Goal: Transaction & Acquisition: Obtain resource

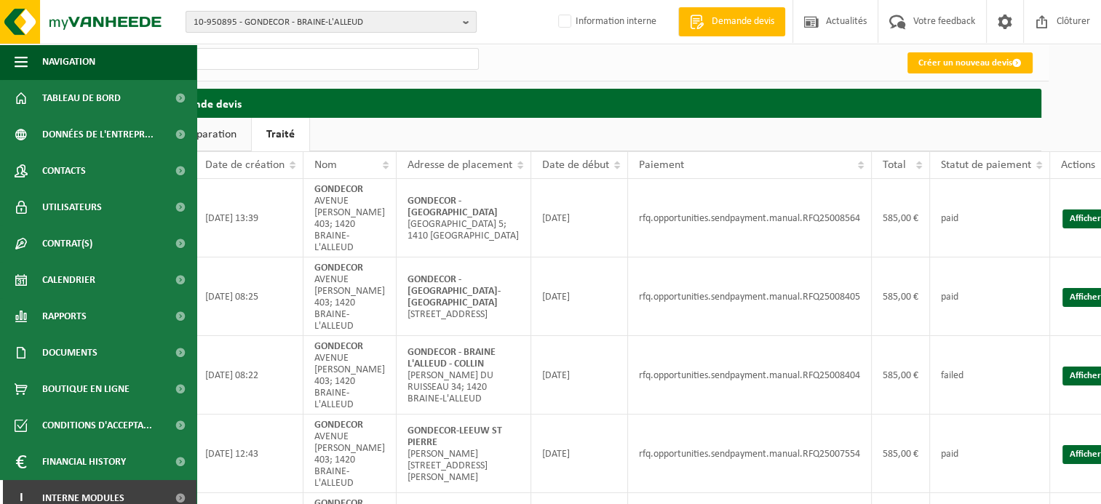
click at [470, 23] on b "button" at bounding box center [469, 22] width 13 height 20
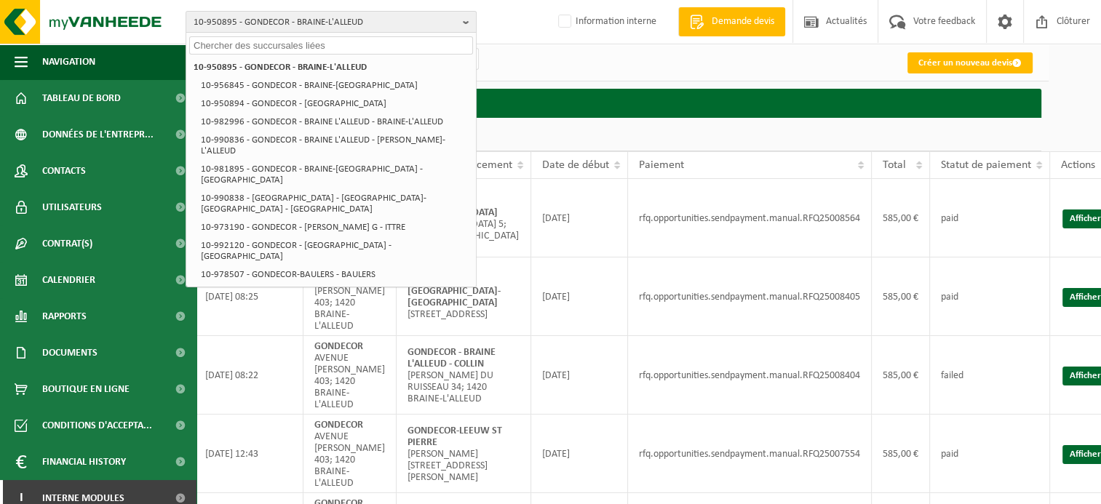
click at [412, 43] on input "text" at bounding box center [331, 45] width 284 height 18
paste input "10-961547"
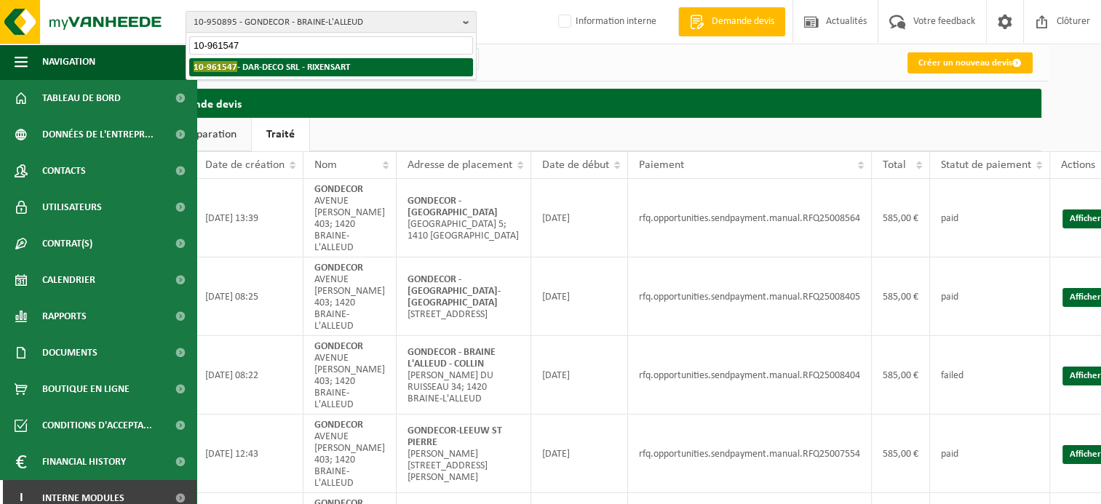
type input "10-961547"
click at [367, 66] on li "10-961547 - DAR-DECO SRL - RIXENSART" at bounding box center [331, 67] width 284 height 18
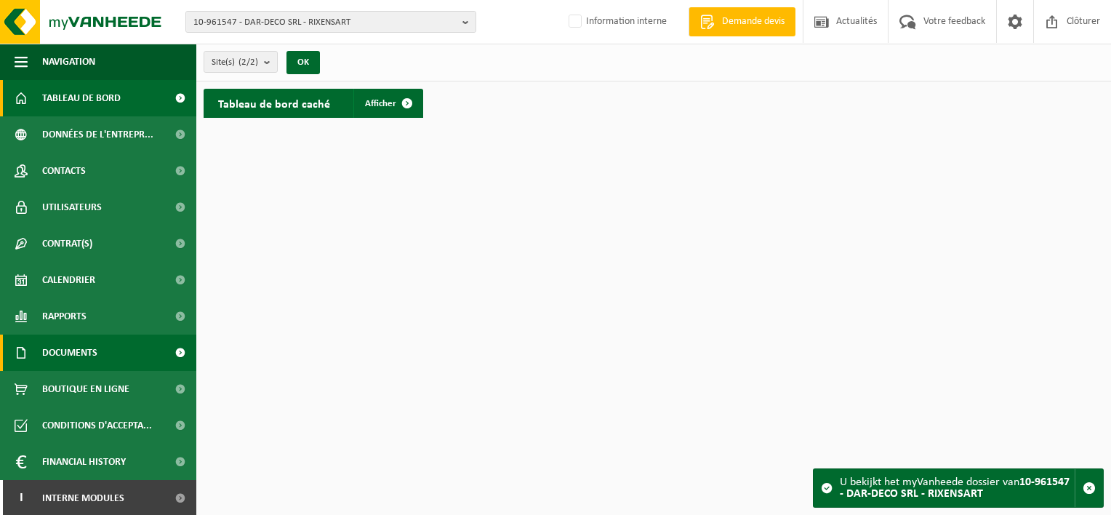
click at [87, 348] on span "Documents" at bounding box center [69, 353] width 55 height 36
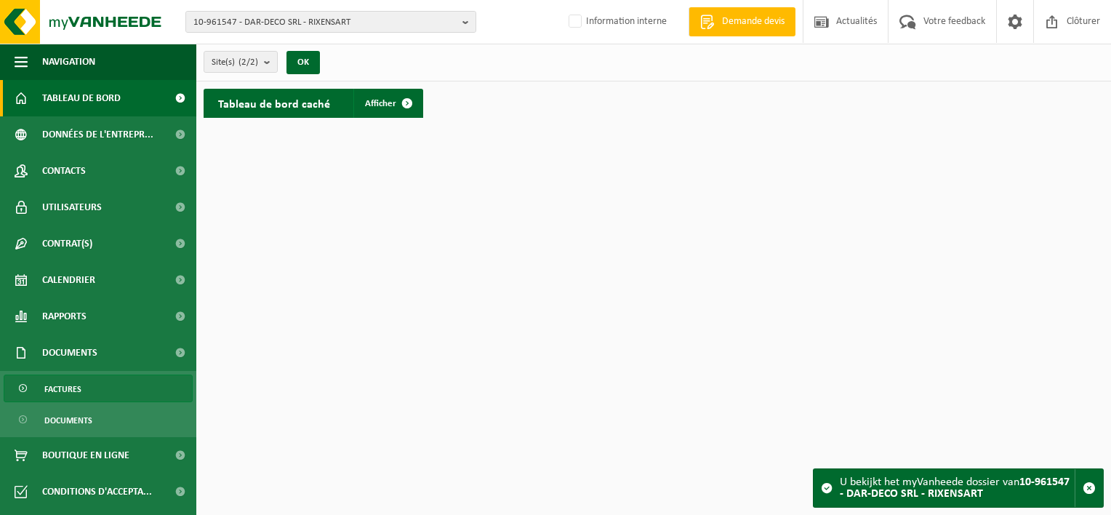
click at [79, 381] on span "Factures" at bounding box center [62, 389] width 37 height 28
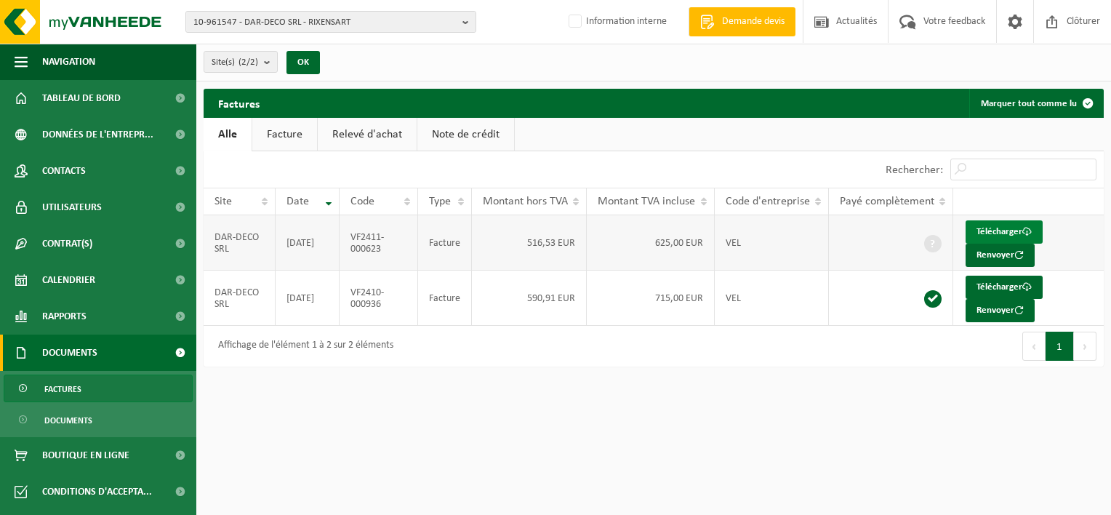
click at [1001, 231] on link "Télécharger" at bounding box center [1004, 231] width 77 height 23
click at [474, 20] on b "button" at bounding box center [469, 22] width 13 height 20
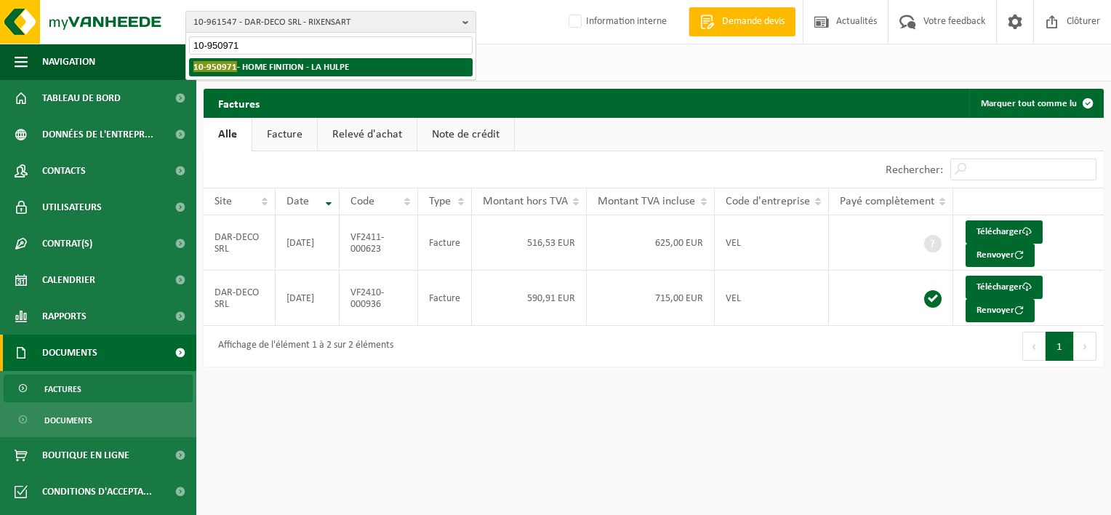
type input "10-950971"
click at [326, 71] on strong "10-950971 - HOME FINITION - LA HULPE" at bounding box center [271, 66] width 156 height 11
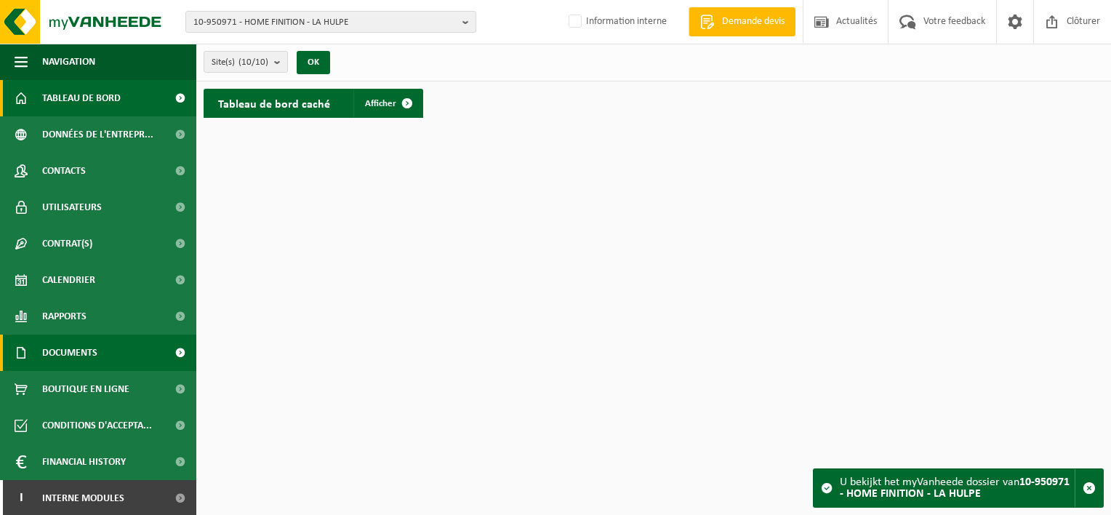
click at [71, 352] on span "Documents" at bounding box center [69, 353] width 55 height 36
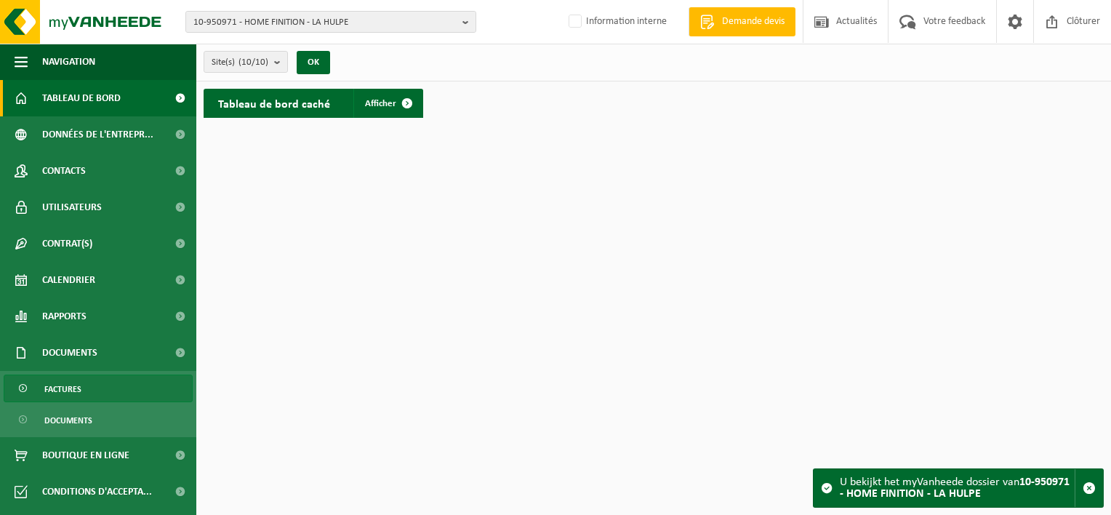
click at [79, 386] on span "Factures" at bounding box center [62, 389] width 37 height 28
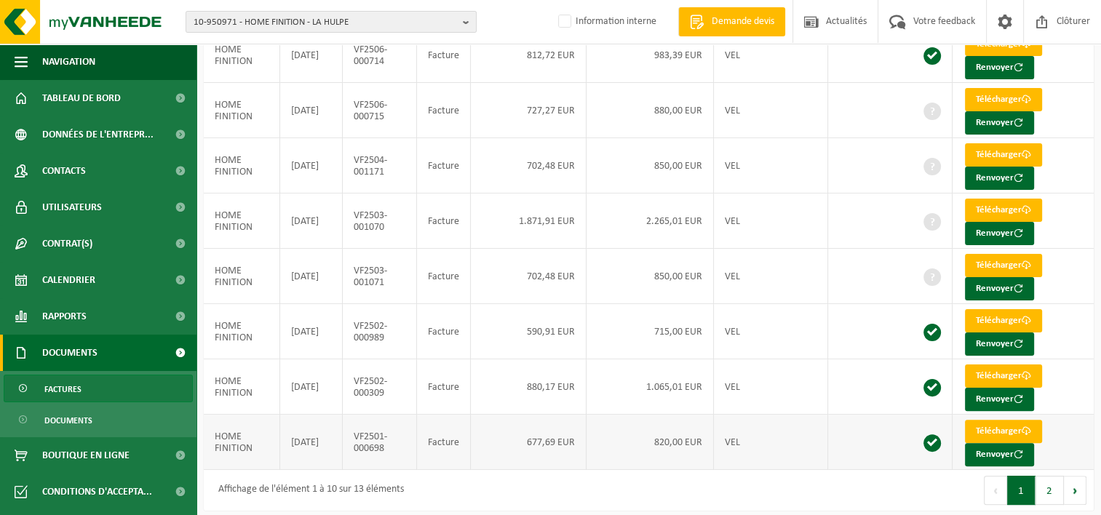
scroll to position [303, 0]
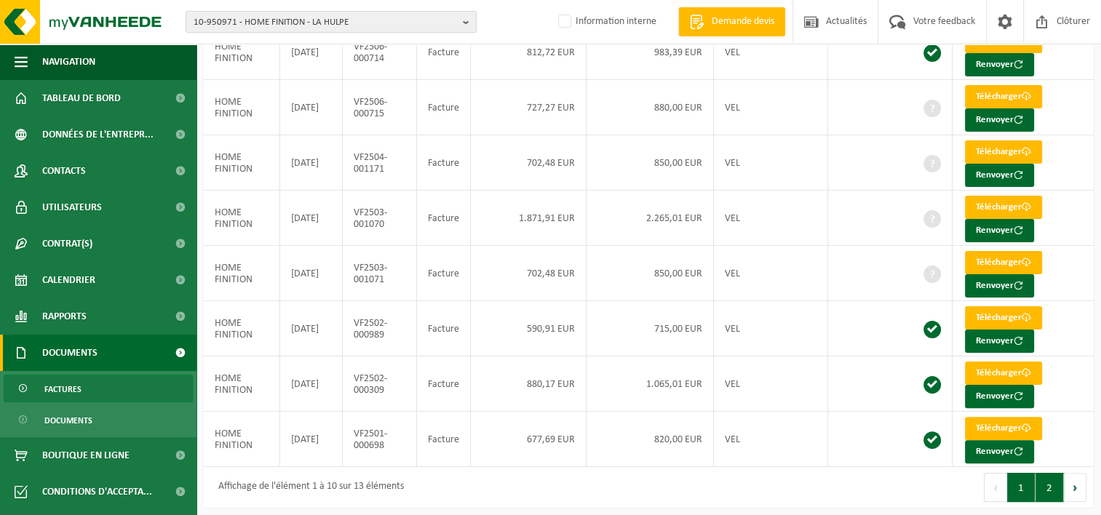
click at [1052, 492] on button "2" at bounding box center [1049, 487] width 28 height 29
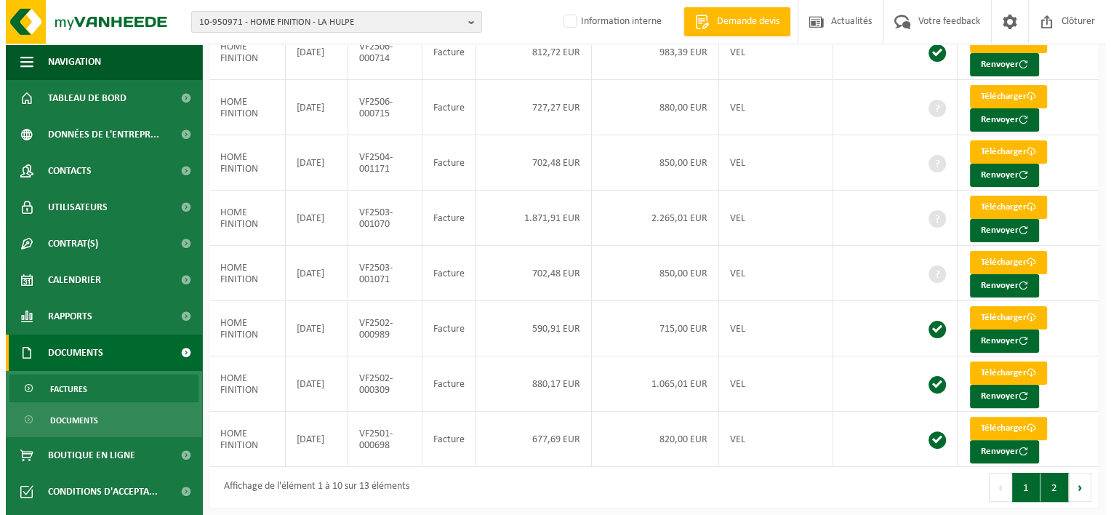
scroll to position [0, 0]
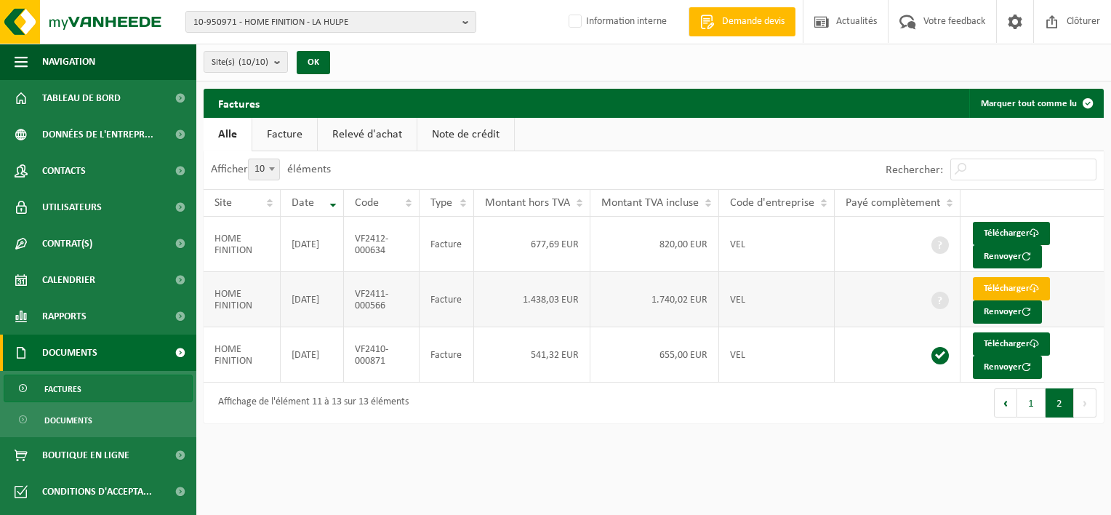
click at [983, 293] on link "Télécharger" at bounding box center [1011, 288] width 77 height 23
click at [92, 163] on link "Contacts" at bounding box center [98, 171] width 196 height 36
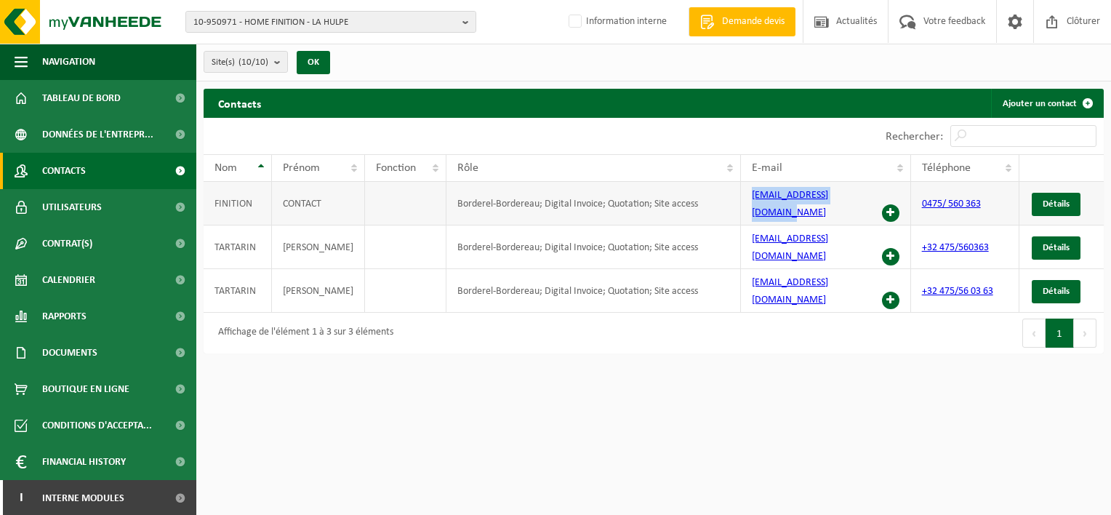
drag, startPoint x: 861, startPoint y: 198, endPoint x: 748, endPoint y: 197, distance: 112.7
click at [748, 197] on td "contact@homefinition.be" at bounding box center [825, 204] width 169 height 44
copy link "contact@homefinition.be"
click at [746, 480] on html "10-950971 - HOME FINITION - LA HULPE 10-950971 - HOME FINITION - LA HULPE 10-95…" at bounding box center [555, 257] width 1111 height 515
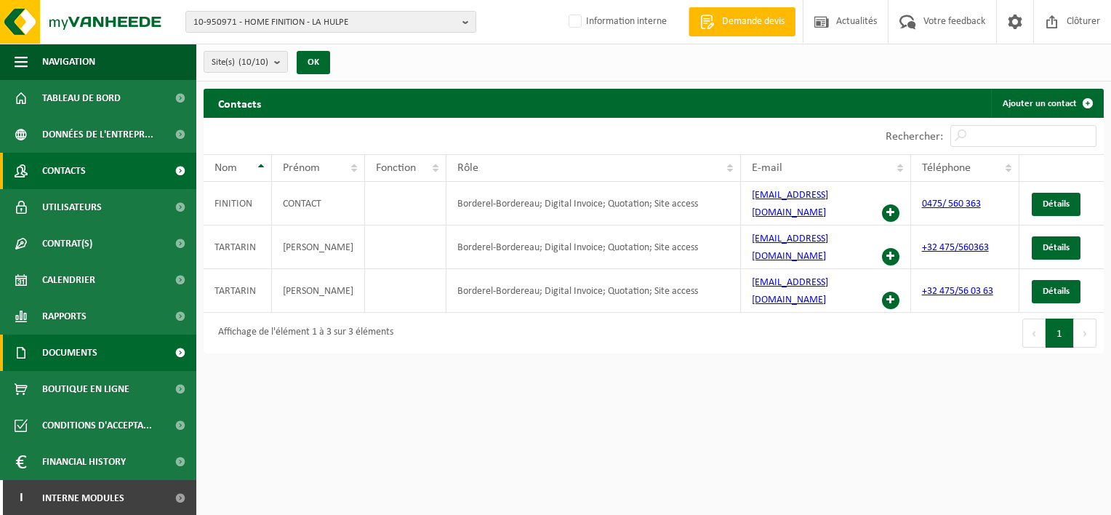
click at [84, 361] on span "Documents" at bounding box center [69, 353] width 55 height 36
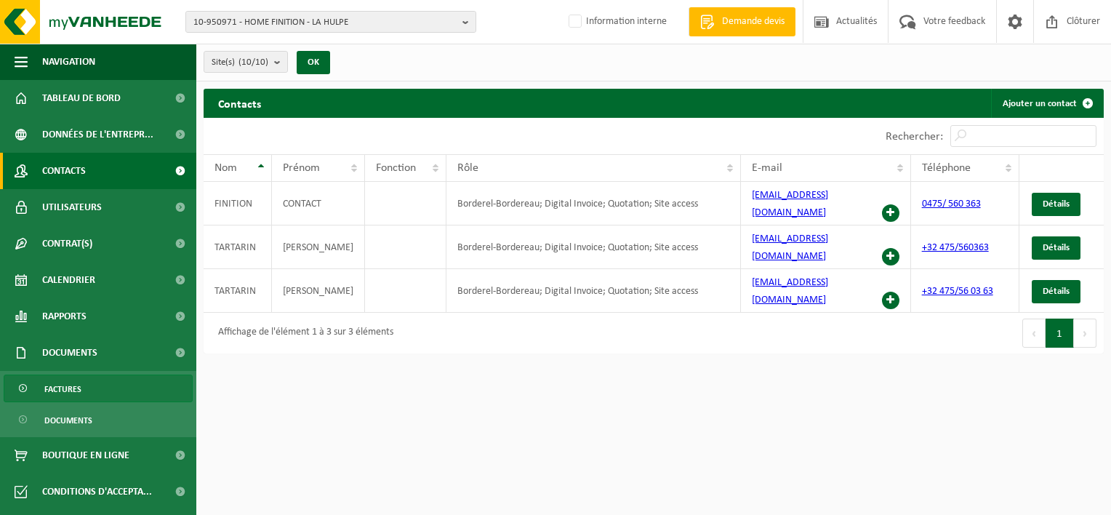
click at [85, 388] on link "Factures" at bounding box center [98, 389] width 189 height 28
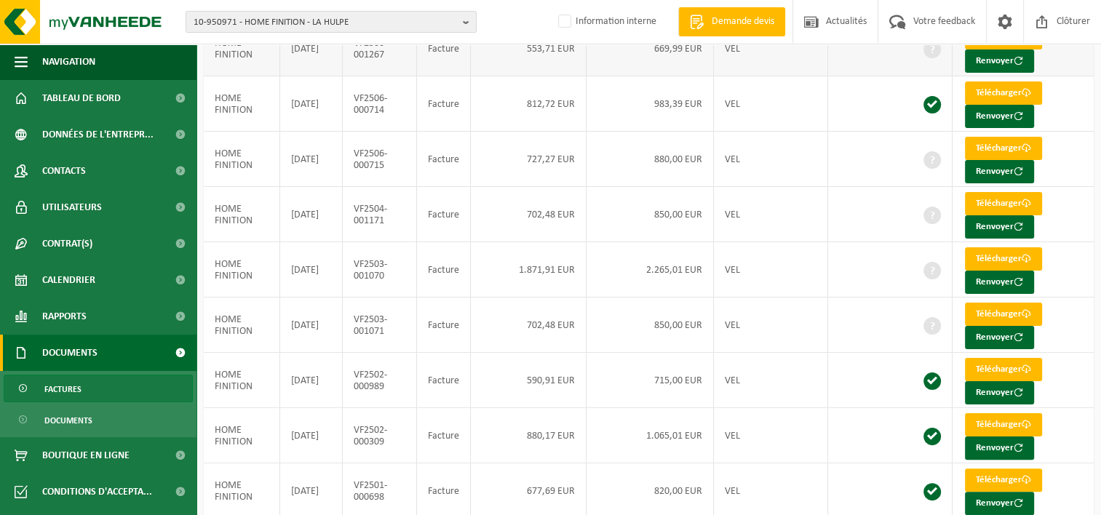
scroll to position [303, 0]
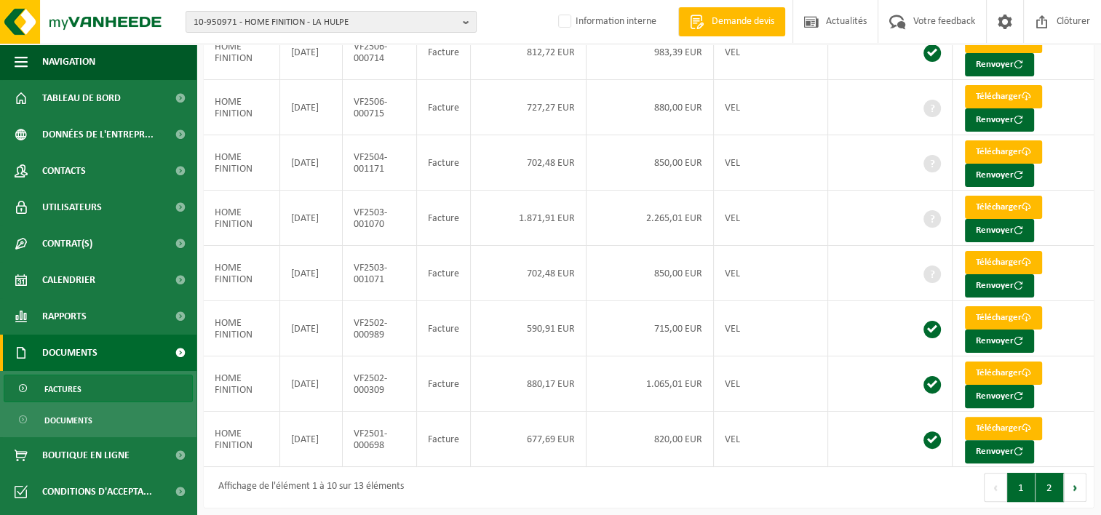
click at [1047, 487] on button "2" at bounding box center [1049, 487] width 28 height 29
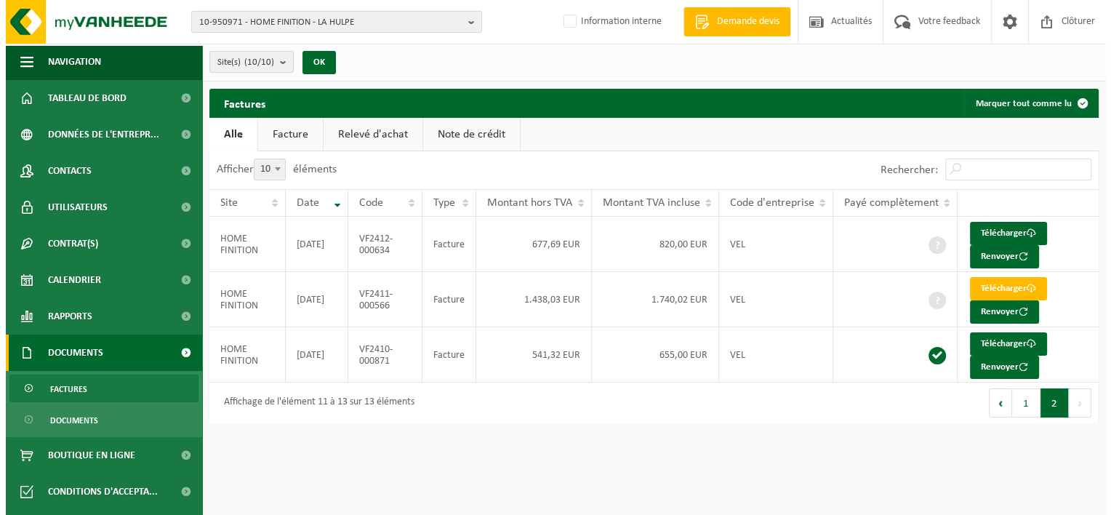
scroll to position [0, 0]
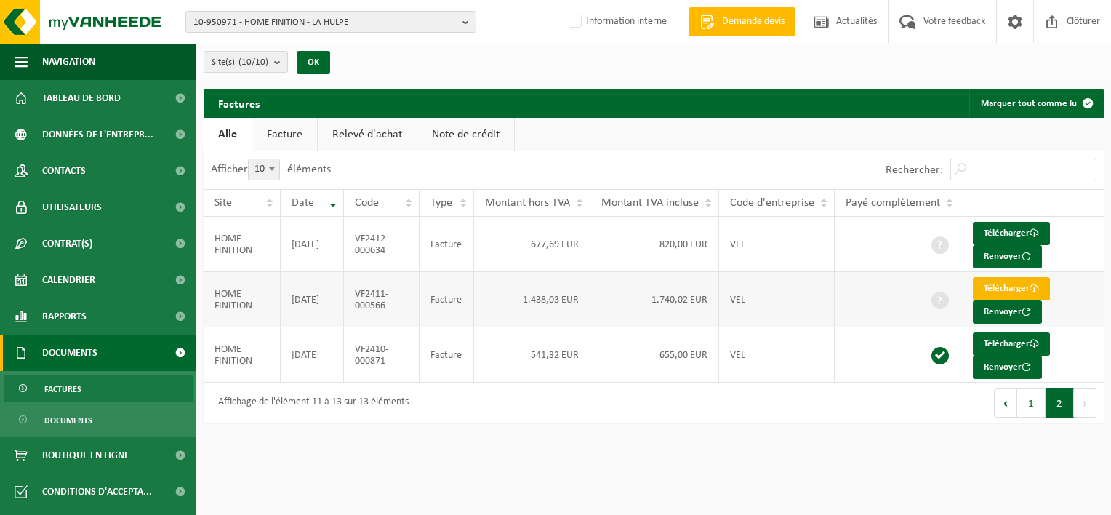
click at [1007, 284] on link "Télécharger" at bounding box center [1011, 288] width 77 height 23
click at [615, 455] on html "10-950971 - HOME FINITION - LA HULPE 10-950971 - HOME FINITION - LA HULPE 10-95…" at bounding box center [555, 257] width 1111 height 515
click at [998, 235] on link "Télécharger" at bounding box center [1011, 233] width 77 height 23
drag, startPoint x: 707, startPoint y: 442, endPoint x: 778, endPoint y: 447, distance: 70.7
click at [707, 442] on html "10-950971 - HOME FINITION - LA HULPE 10-950971 - HOME FINITION - LA HULPE 10-95…" at bounding box center [555, 257] width 1111 height 515
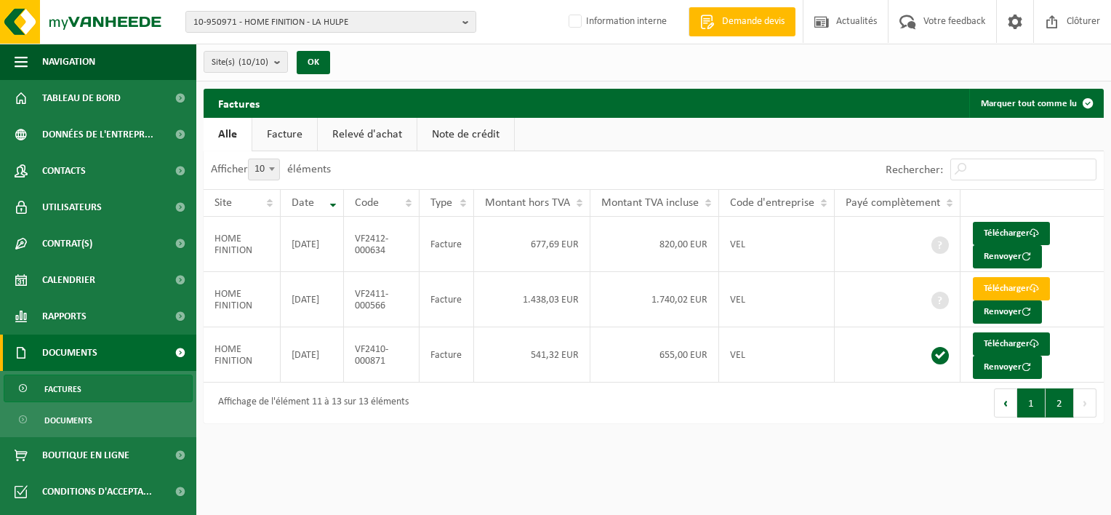
click at [1036, 398] on button "1" at bounding box center [1032, 402] width 28 height 29
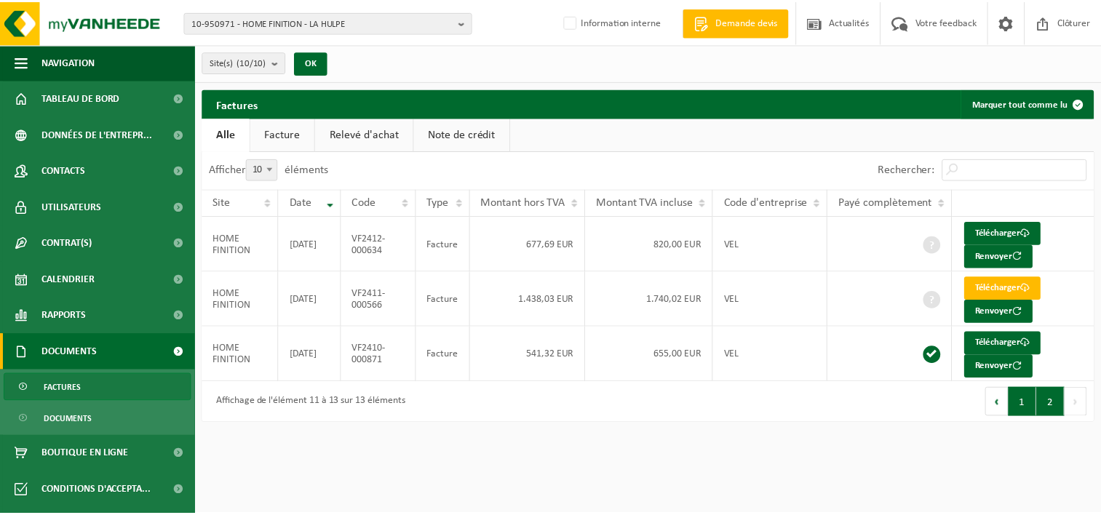
scroll to position [303, 0]
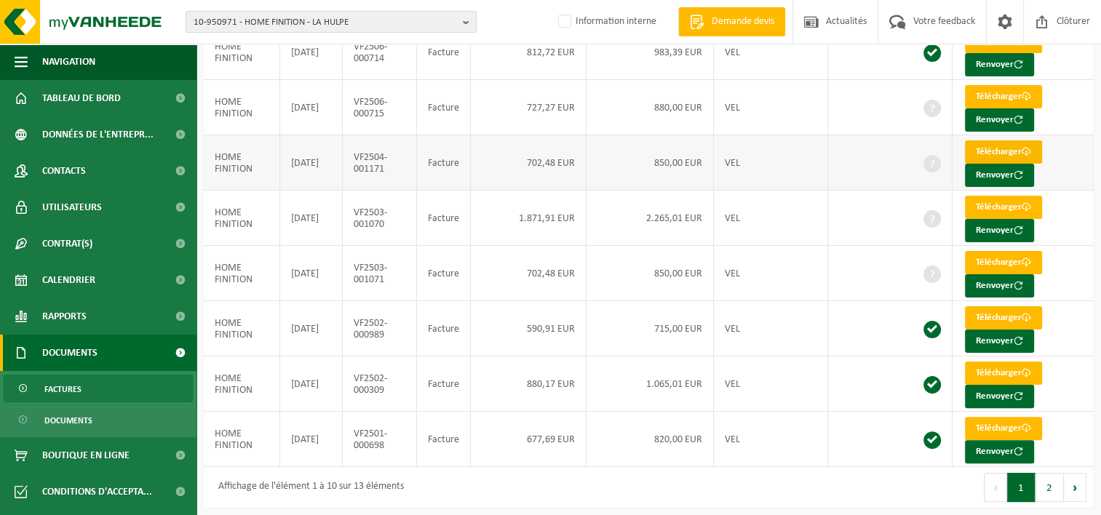
click at [991, 146] on link "Télécharger" at bounding box center [1003, 151] width 77 height 23
click at [666, 486] on div "Premier Précédent 1 2 Suivant Dernier" at bounding box center [871, 487] width 445 height 41
click at [986, 94] on link "Télécharger" at bounding box center [1003, 96] width 77 height 23
click at [674, 473] on div "Premier Précédent 1 2 Suivant Dernier" at bounding box center [871, 487] width 445 height 41
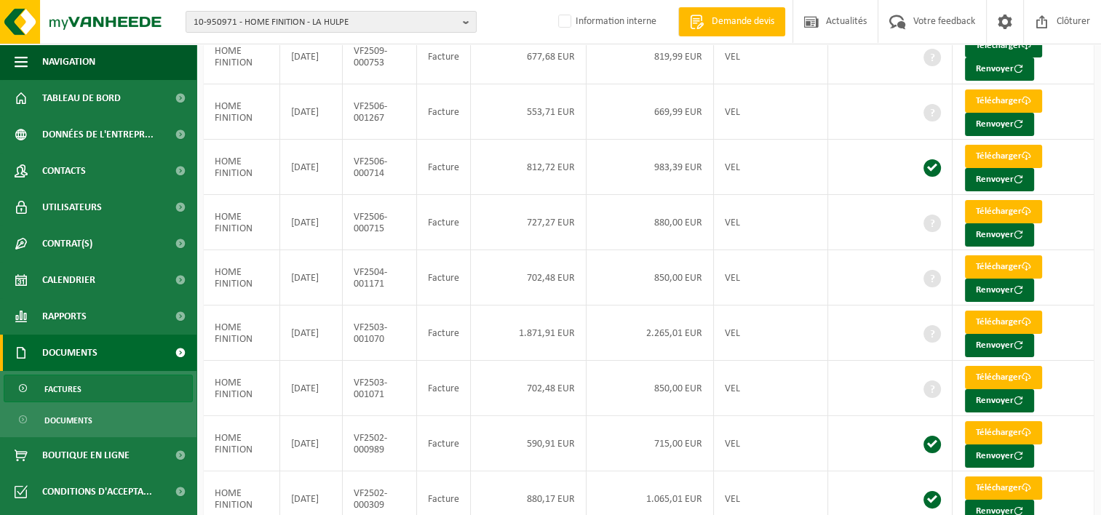
scroll to position [157, 0]
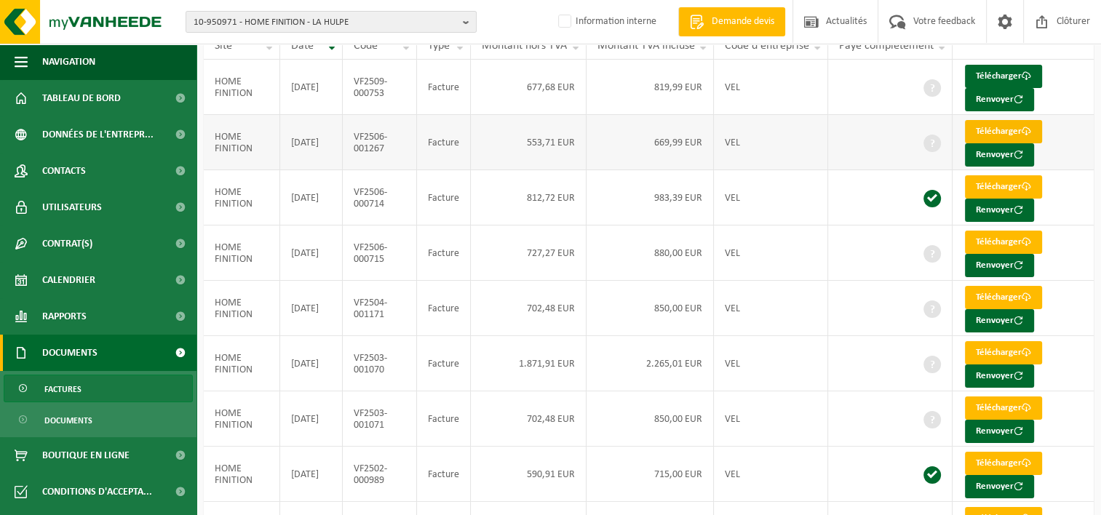
click at [992, 129] on link "Télécharger" at bounding box center [1003, 131] width 77 height 23
click at [748, 493] on td "VEL" at bounding box center [771, 474] width 114 height 55
click at [996, 70] on link "Télécharger" at bounding box center [1003, 76] width 77 height 23
click at [627, 306] on td "850,00 EUR" at bounding box center [649, 308] width 127 height 55
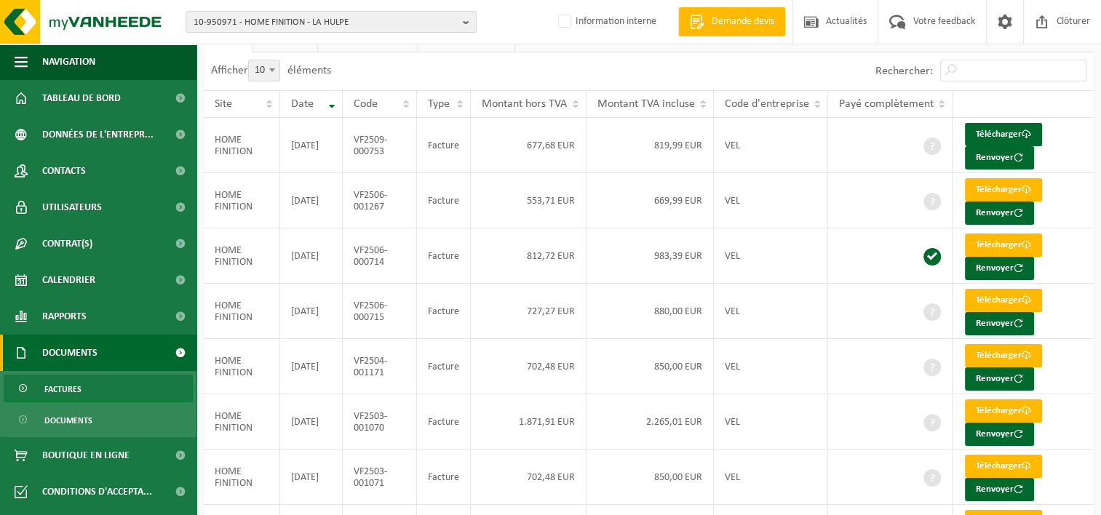
scroll to position [0, 0]
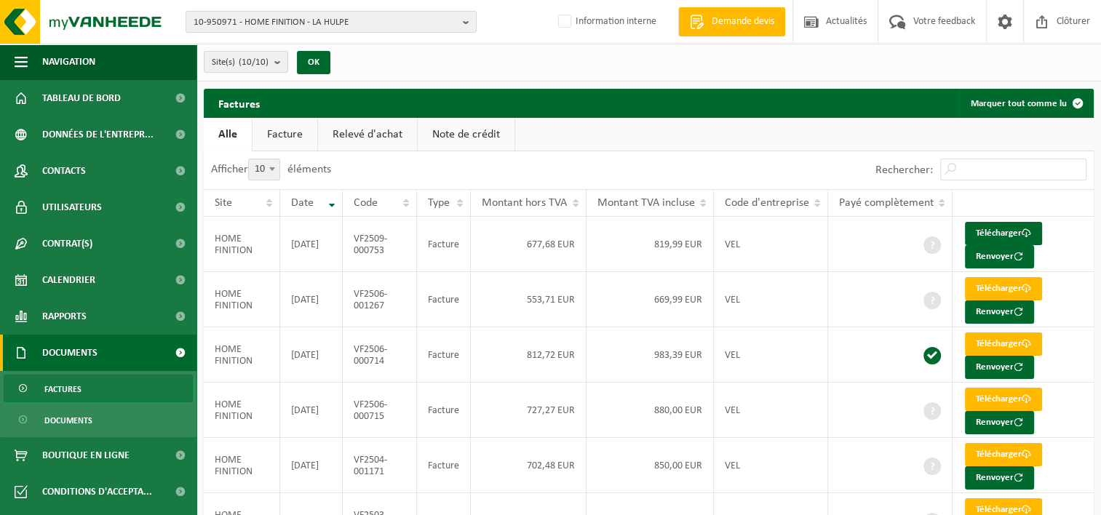
click at [288, 142] on link "Facture" at bounding box center [284, 134] width 65 height 33
click at [486, 129] on link "Note de crédit" at bounding box center [466, 134] width 97 height 33
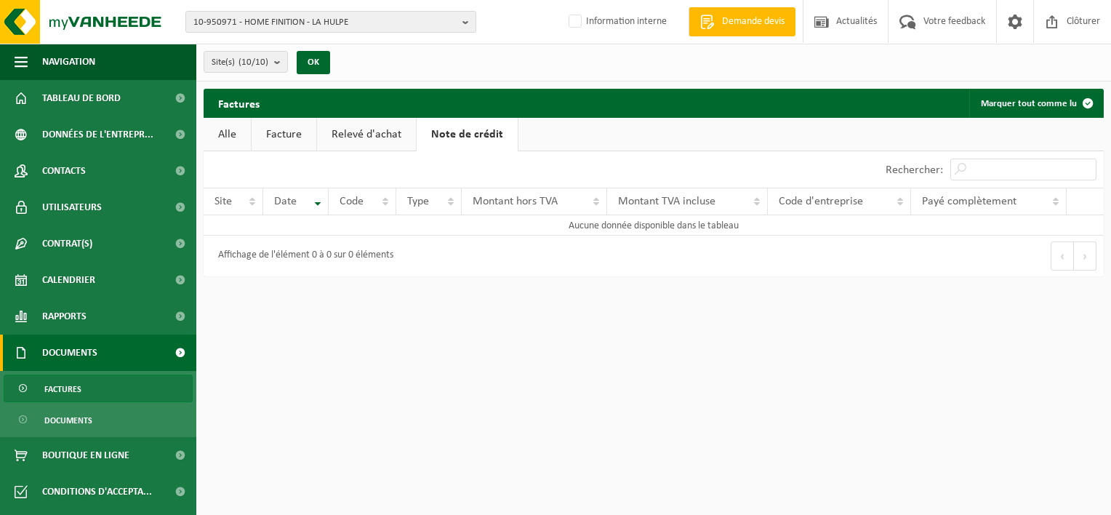
click at [292, 132] on link "Facture" at bounding box center [284, 134] width 65 height 33
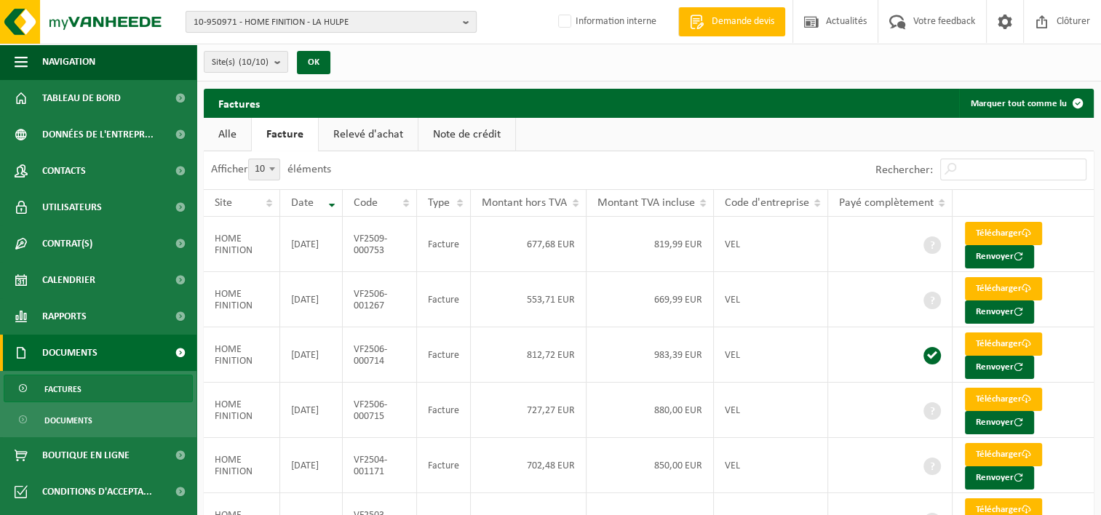
click at [471, 17] on b "button" at bounding box center [469, 22] width 13 height 20
type input "10-951014"
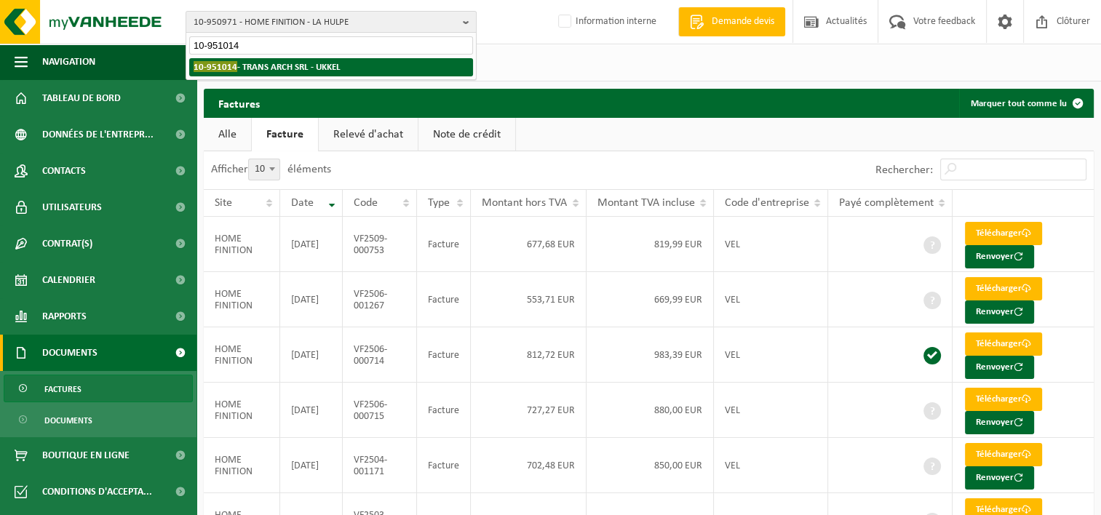
click at [297, 68] on strong "10-951014 - TRANS ARCH SRL - UKKEL" at bounding box center [266, 66] width 147 height 11
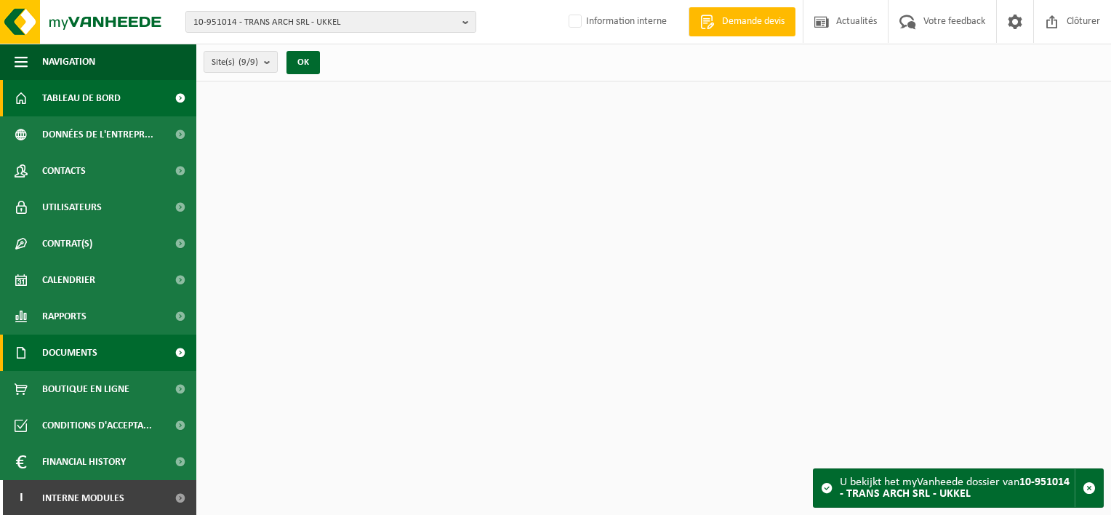
click at [108, 340] on link "Documents" at bounding box center [98, 353] width 196 height 36
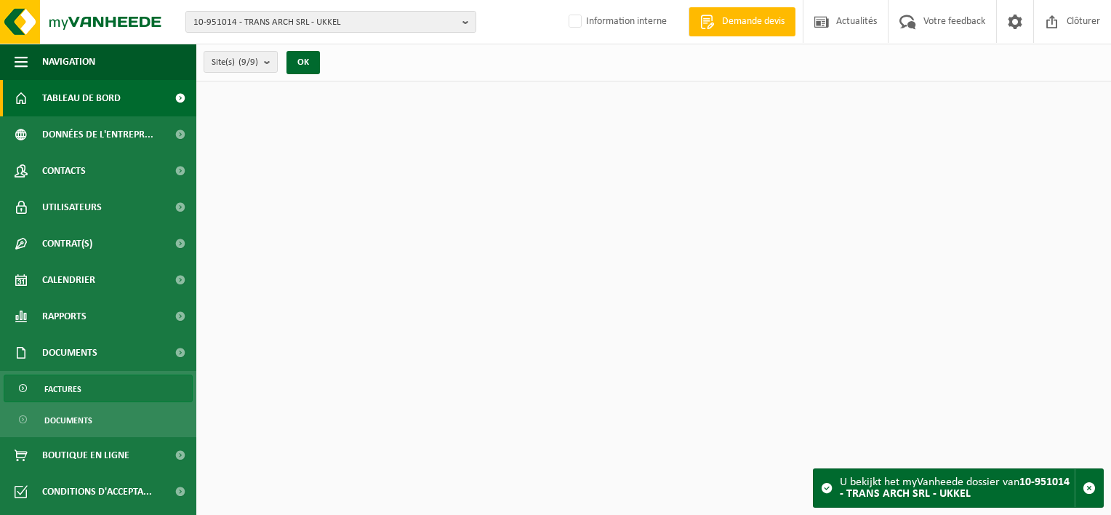
click at [115, 383] on link "Factures" at bounding box center [98, 389] width 189 height 28
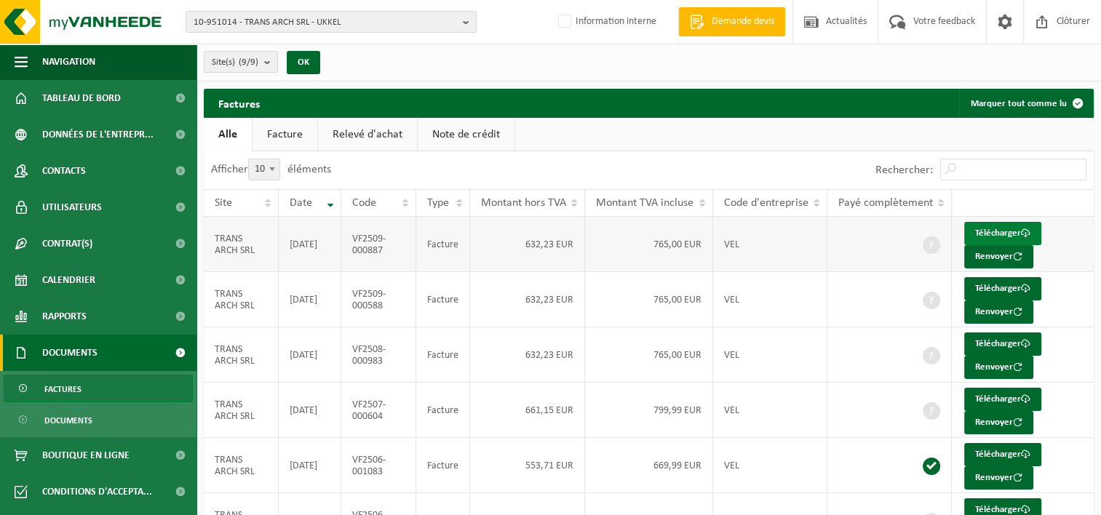
click at [1002, 228] on link "Télécharger" at bounding box center [1002, 233] width 77 height 23
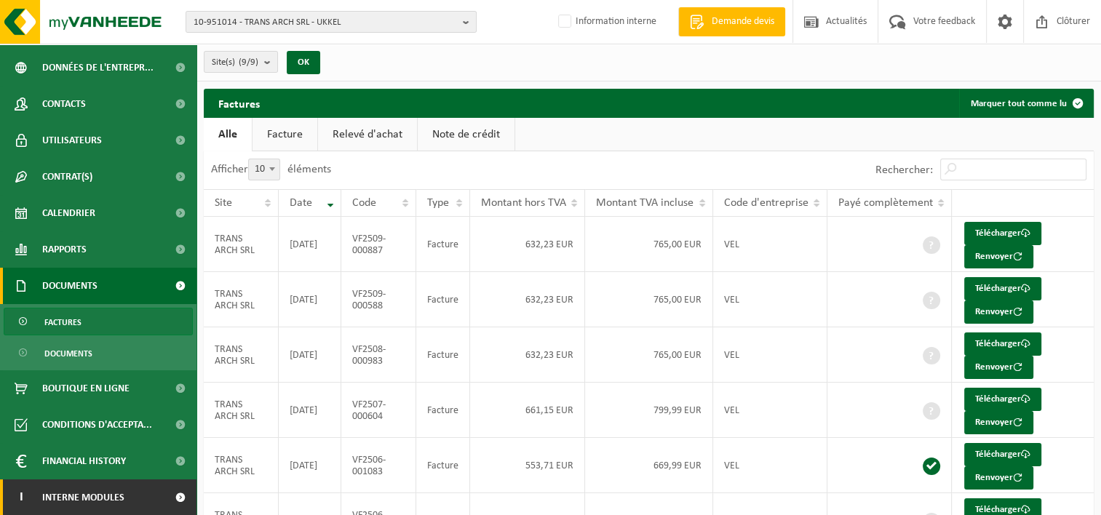
click at [151, 497] on link "I Interne modules" at bounding box center [98, 497] width 196 height 36
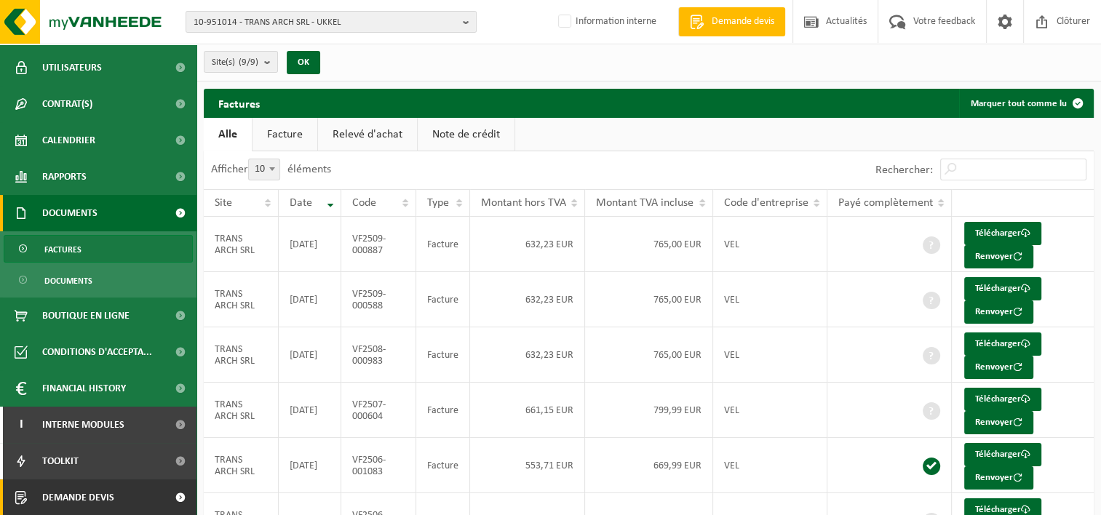
click at [151, 503] on link "Demande devis" at bounding box center [98, 497] width 196 height 36
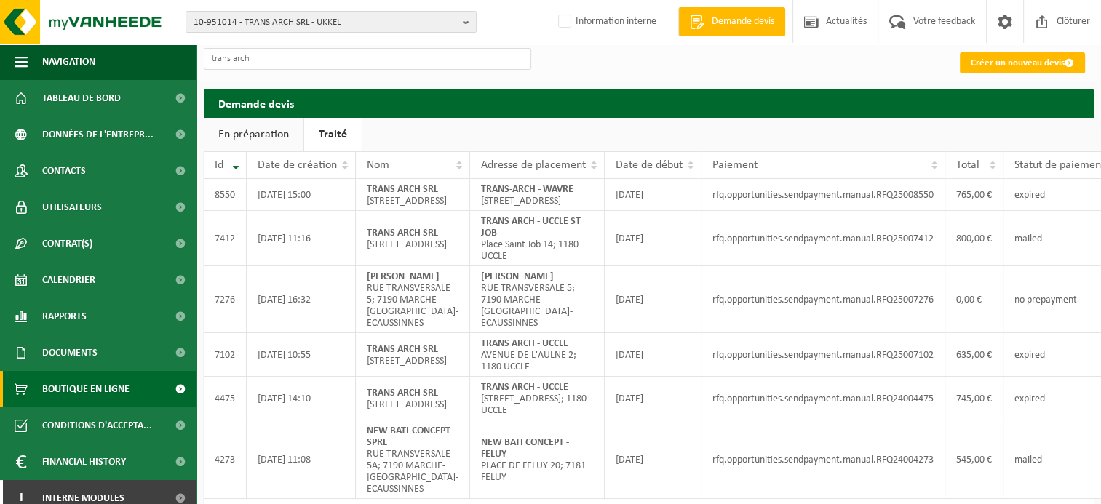
type input "trans arch"
